Goal: Transaction & Acquisition: Purchase product/service

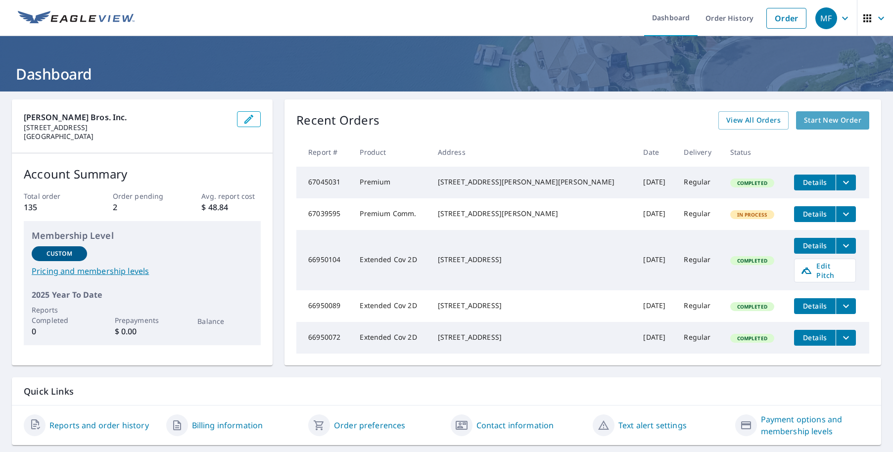
click at [831, 123] on span "Start New Order" at bounding box center [832, 120] width 57 height 12
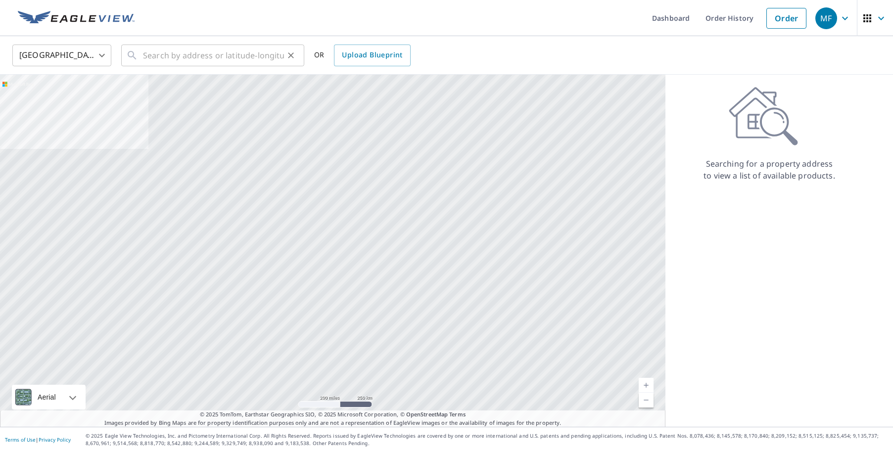
click at [138, 58] on div "​" at bounding box center [212, 56] width 183 height 22
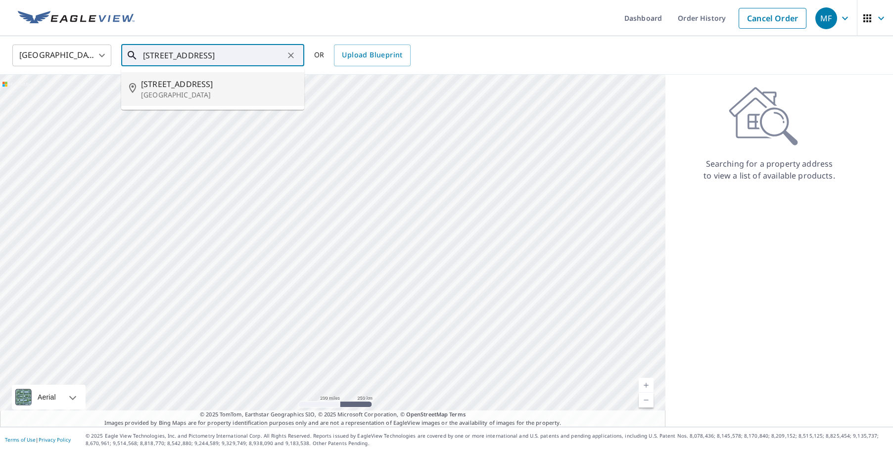
click at [175, 87] on span "[STREET_ADDRESS]" at bounding box center [218, 84] width 155 height 12
type input "[STREET_ADDRESS][PERSON_NAME]"
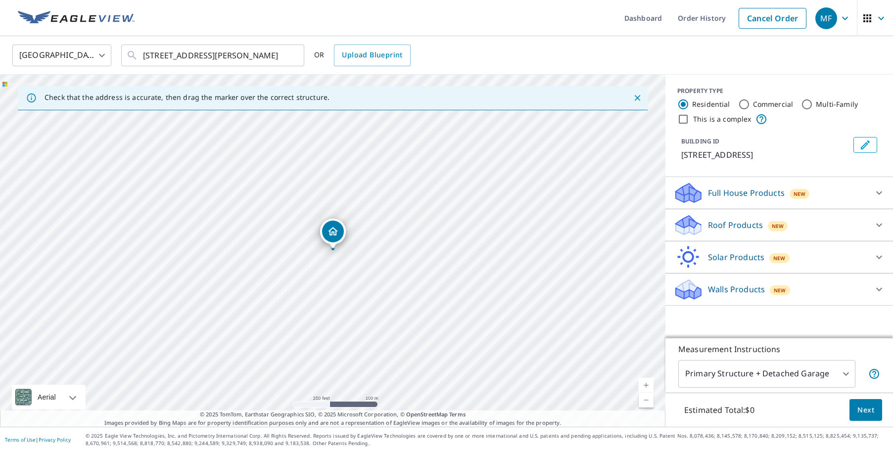
click at [856, 236] on div "Roof Products New" at bounding box center [770, 225] width 194 height 23
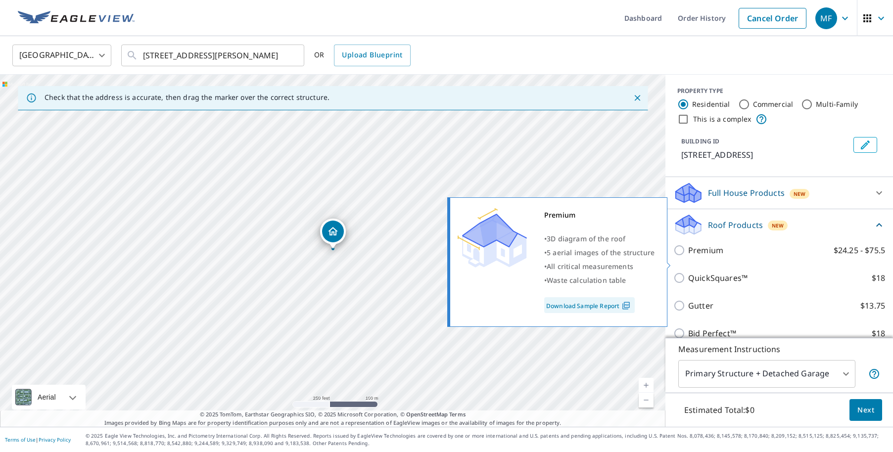
click at [677, 256] on input "Premium $24.25 - $75.5" at bounding box center [680, 250] width 15 height 12
checkbox input "true"
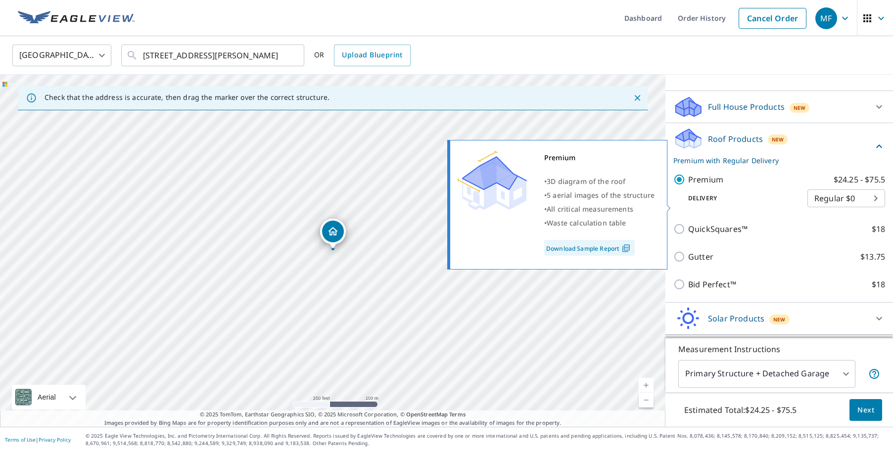
scroll to position [127, 0]
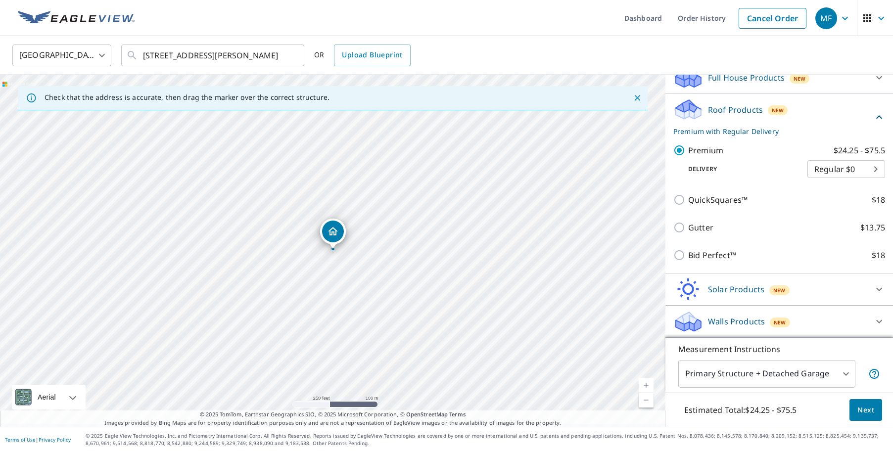
click at [864, 411] on span "Next" at bounding box center [865, 410] width 17 height 12
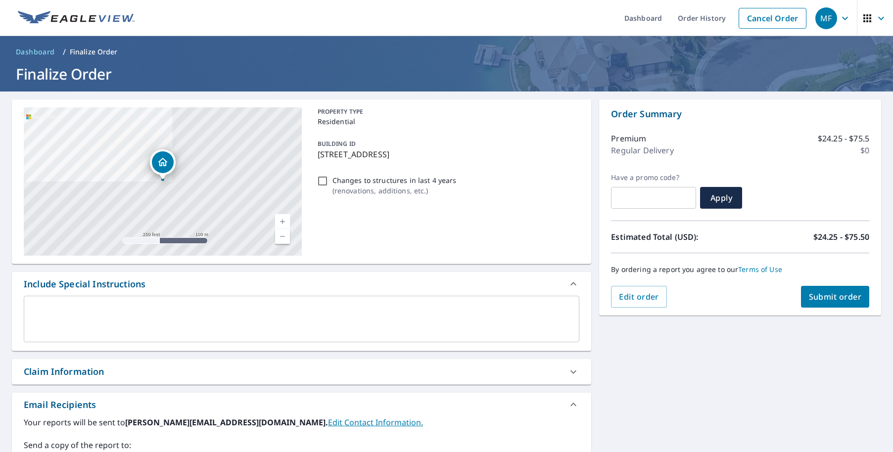
click at [826, 300] on span "Submit order" at bounding box center [835, 296] width 53 height 11
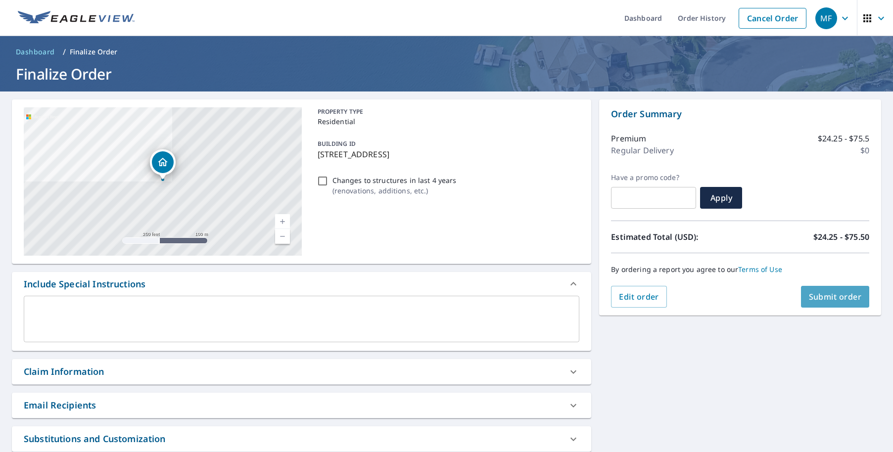
click at [832, 292] on span "Submit order" at bounding box center [835, 296] width 53 height 11
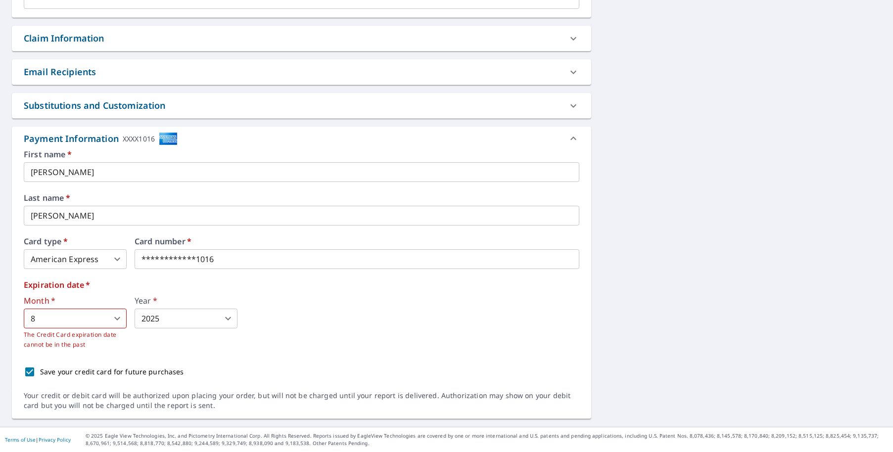
scroll to position [332, 0]
type input "2"
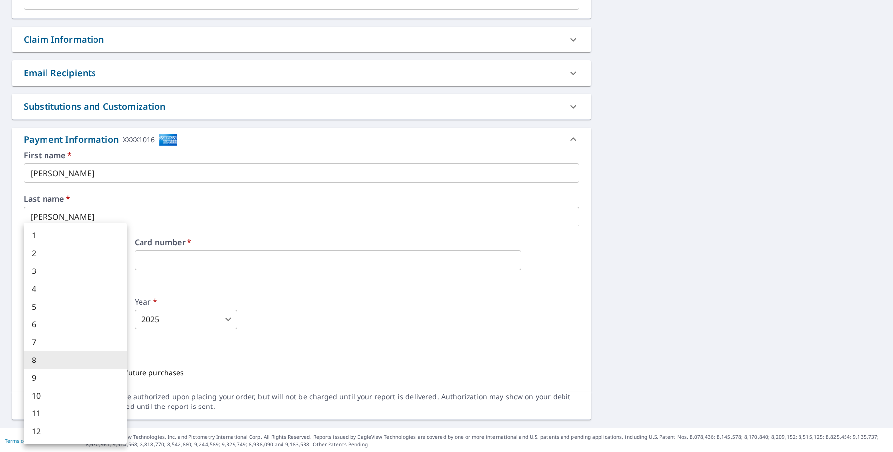
click at [81, 317] on body "MF MF Dashboard Order History Cancel Order MF Dashboard / Finalize Order Finali…" at bounding box center [446, 226] width 893 height 452
click at [62, 344] on li "7" at bounding box center [75, 342] width 103 height 18
type input "7"
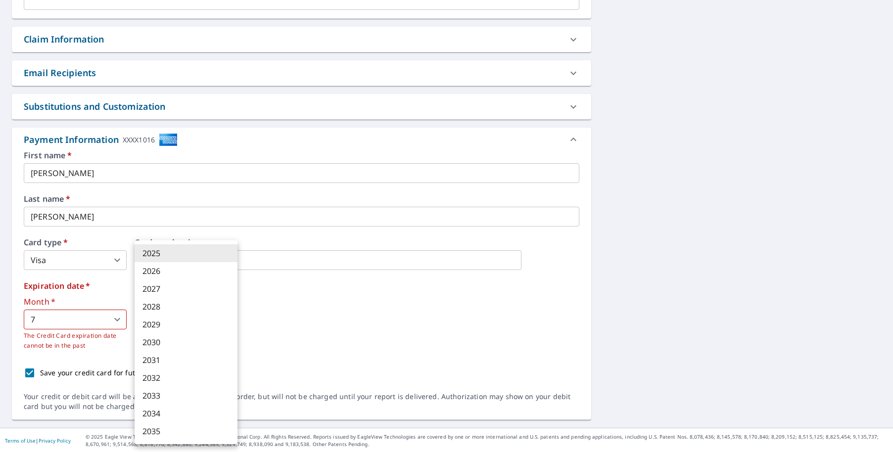
click at [182, 325] on body "MF MF Dashboard Order History Cancel Order MF Dashboard / Finalize Order Finali…" at bounding box center [446, 226] width 893 height 452
click at [171, 326] on li "2029" at bounding box center [186, 325] width 103 height 18
type input "2029"
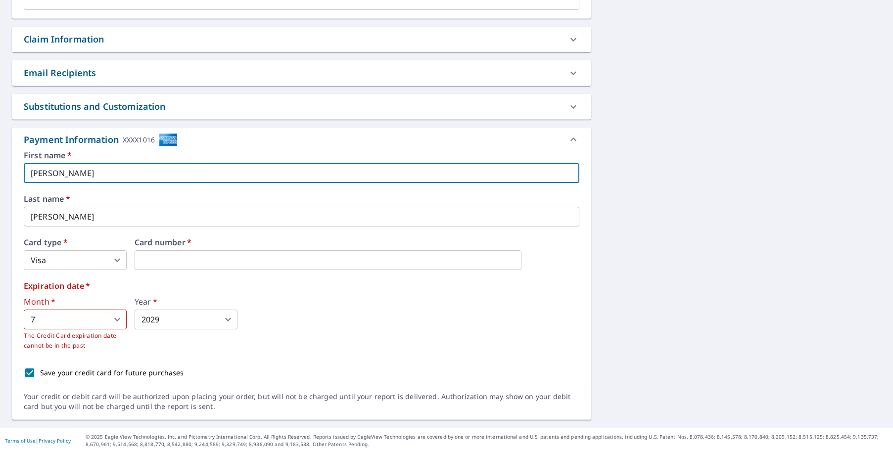
drag, startPoint x: 58, startPoint y: 174, endPoint x: 20, endPoint y: 172, distance: 38.6
click at [20, 172] on div "First name   * [PERSON_NAME] ​ Last name   * [PERSON_NAME] ​ Card type   * Visa…" at bounding box center [301, 271] width 579 height 240
type input "[PERSON_NAME]"
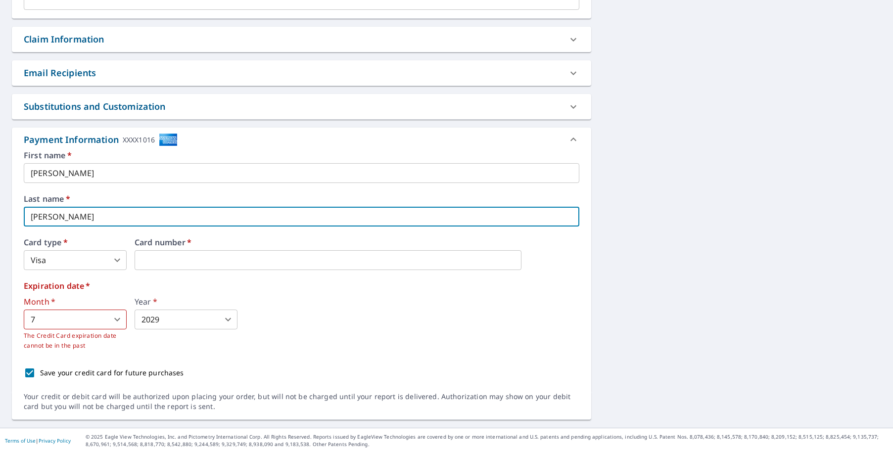
click at [151, 212] on input "[PERSON_NAME]" at bounding box center [301, 217] width 555 height 20
drag, startPoint x: 70, startPoint y: 212, endPoint x: 28, endPoint y: 214, distance: 41.6
click at [28, 214] on input "[PERSON_NAME]" at bounding box center [301, 217] width 555 height 20
type input "[PERSON_NAME]"
click at [423, 305] on div "Month   * 7 7 ​ The Credit Card expiration date cannot be in the past Year   * …" at bounding box center [301, 324] width 555 height 53
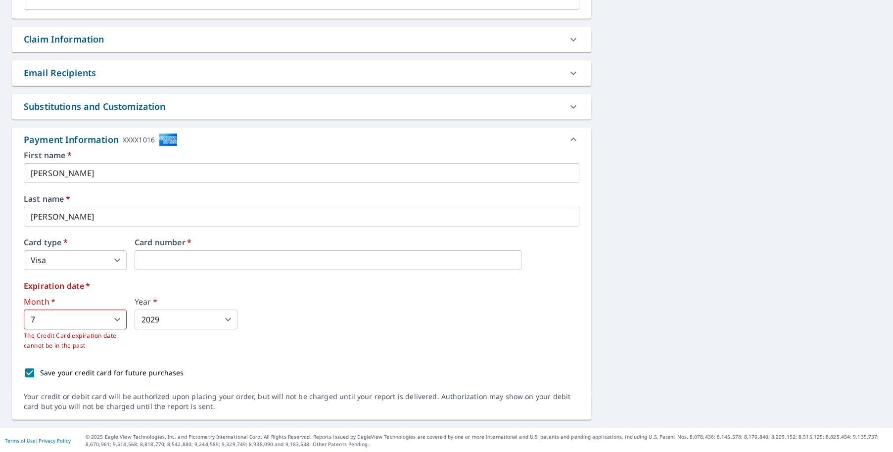
click at [287, 298] on div "Month   * 7 7 ​ The Credit Card expiration date cannot be in the past Year   * …" at bounding box center [301, 324] width 555 height 53
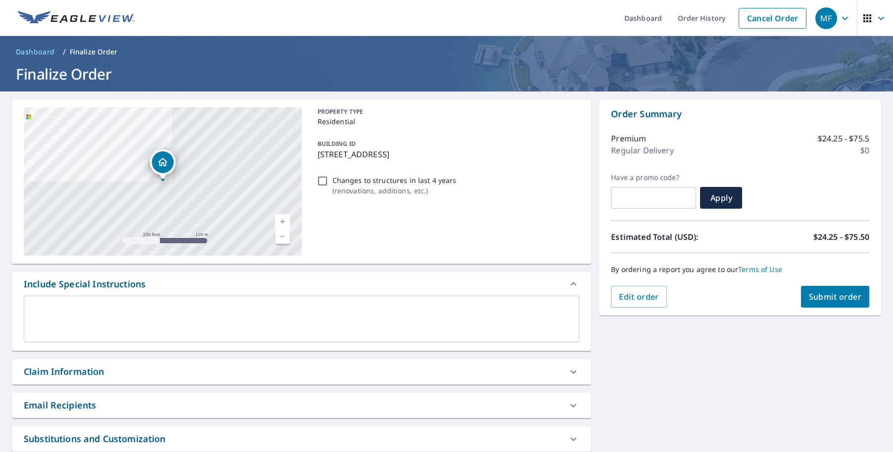
scroll to position [0, 0]
click at [840, 292] on span "Submit order" at bounding box center [835, 296] width 53 height 11
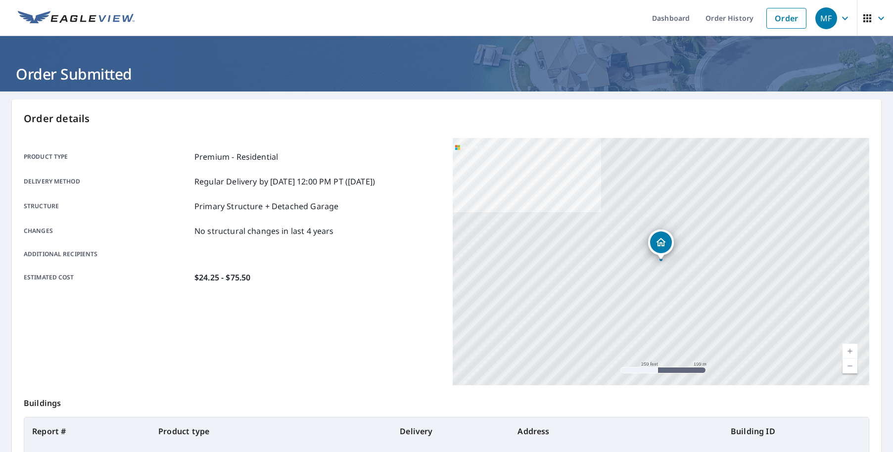
click at [846, 348] on link "Current Level 17, Zoom In" at bounding box center [849, 351] width 15 height 15
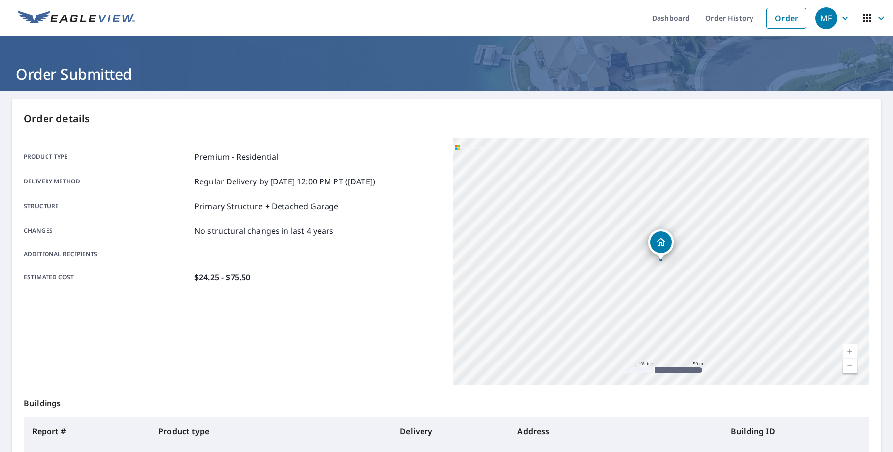
click at [847, 348] on link "Current Level 18, Zoom In" at bounding box center [849, 351] width 15 height 15
click at [851, 348] on link "Current Level 19, Zoom In" at bounding box center [849, 351] width 15 height 15
click at [851, 360] on link "Current Level 20, Zoom Out" at bounding box center [849, 366] width 15 height 15
click at [851, 360] on link "Current Level 19, Zoom Out" at bounding box center [849, 366] width 15 height 15
